Goal: Task Accomplishment & Management: Complete application form

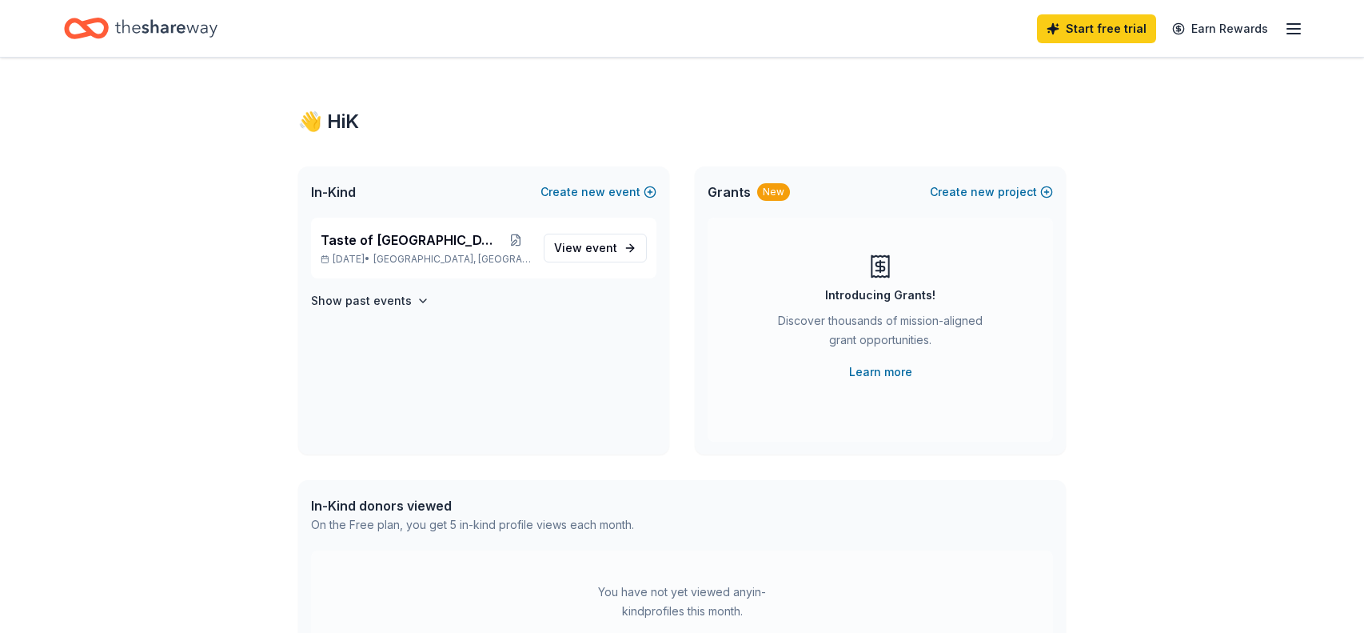
click at [164, 34] on icon "Home" at bounding box center [166, 28] width 102 height 33
click at [85, 27] on icon "Home" at bounding box center [94, 28] width 25 height 16
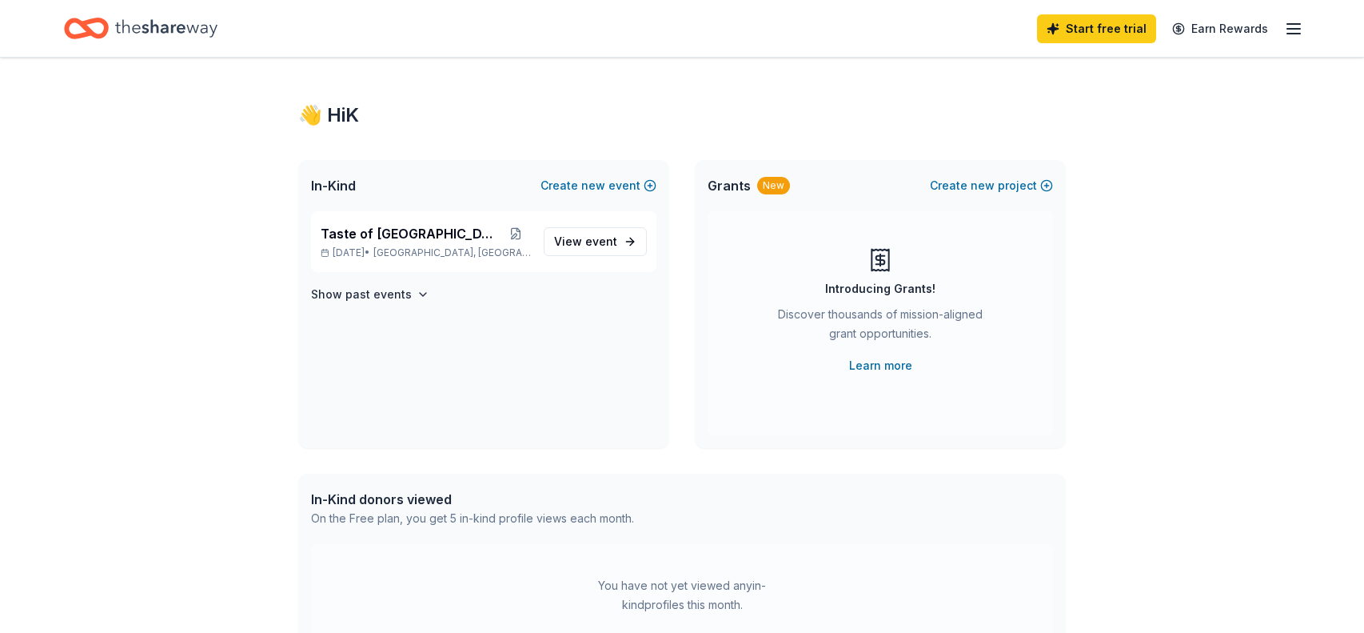
scroll to position [16, 0]
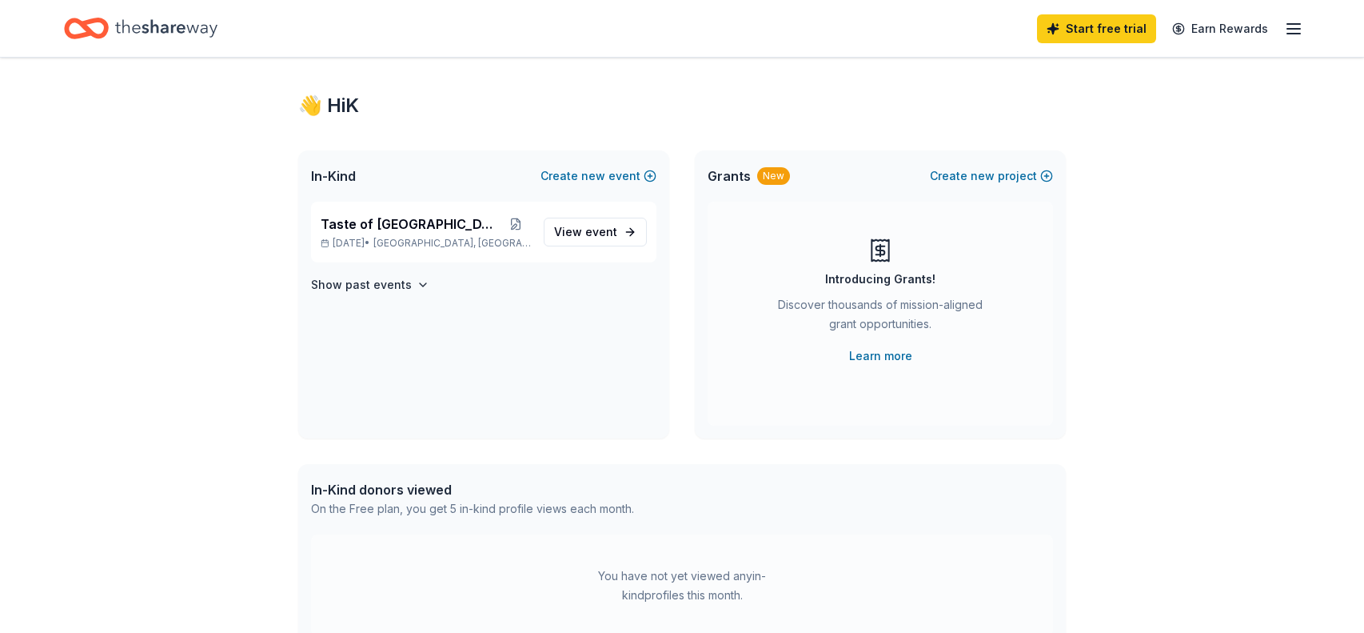
click at [589, 497] on div "In-Kind donors viewed" at bounding box center [472, 489] width 323 height 19
click at [1292, 24] on line "button" at bounding box center [1294, 24] width 13 height 0
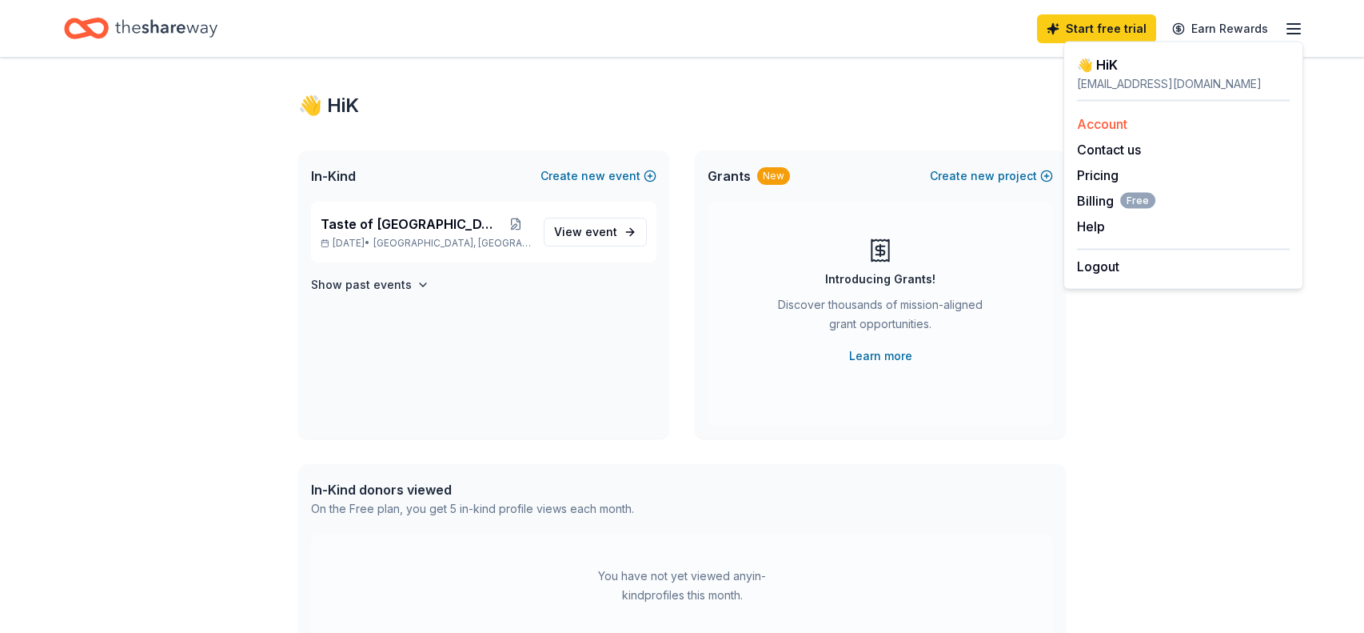
click at [1117, 122] on link "Account" at bounding box center [1102, 124] width 50 height 16
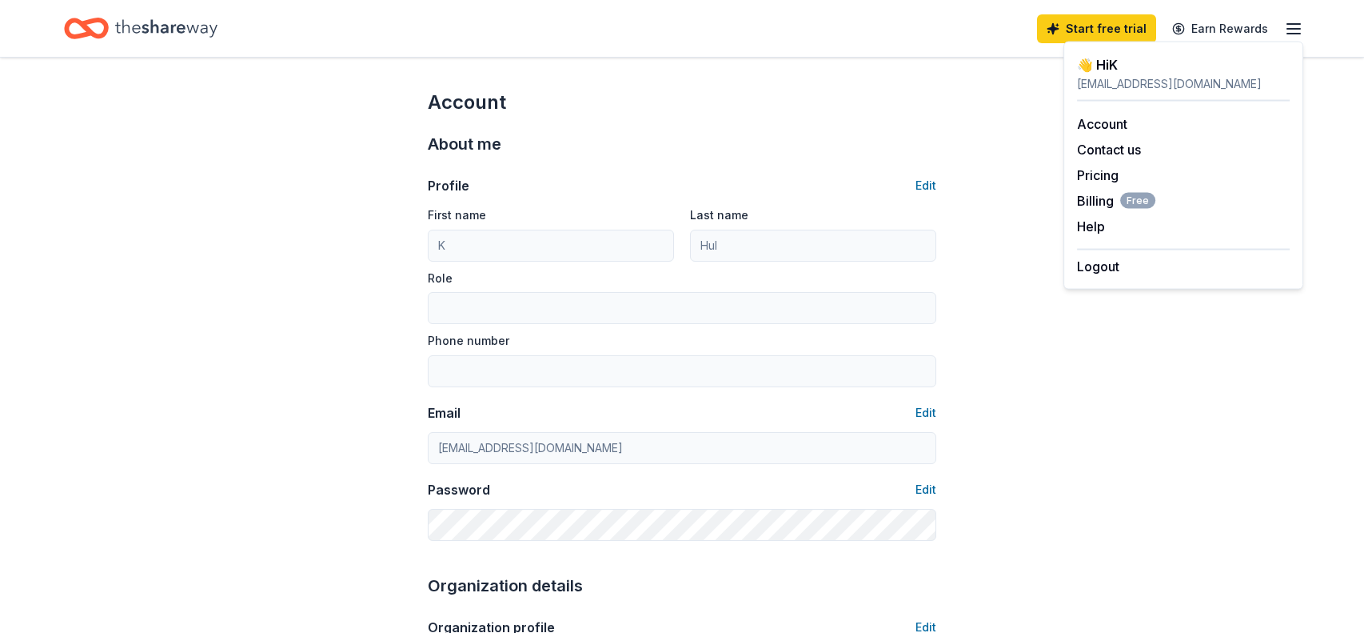
click at [179, 22] on icon "Home" at bounding box center [166, 28] width 102 height 33
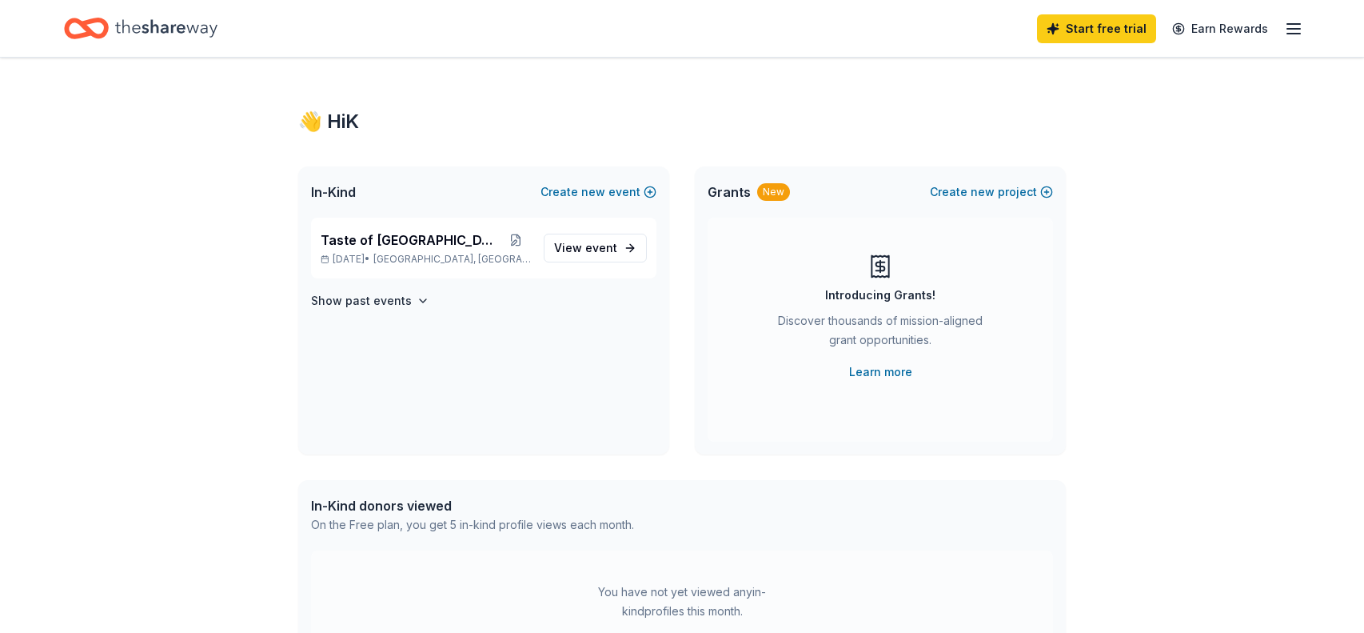
click at [212, 27] on icon "Home" at bounding box center [166, 28] width 102 height 33
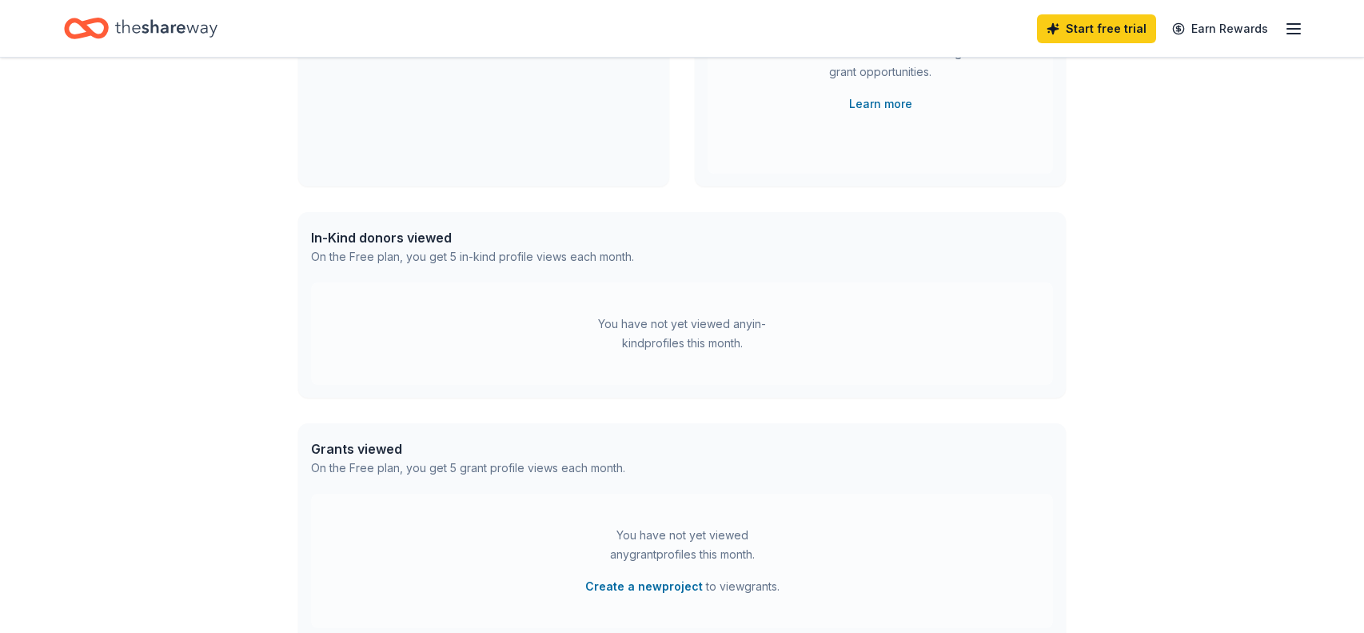
scroll to position [441, 0]
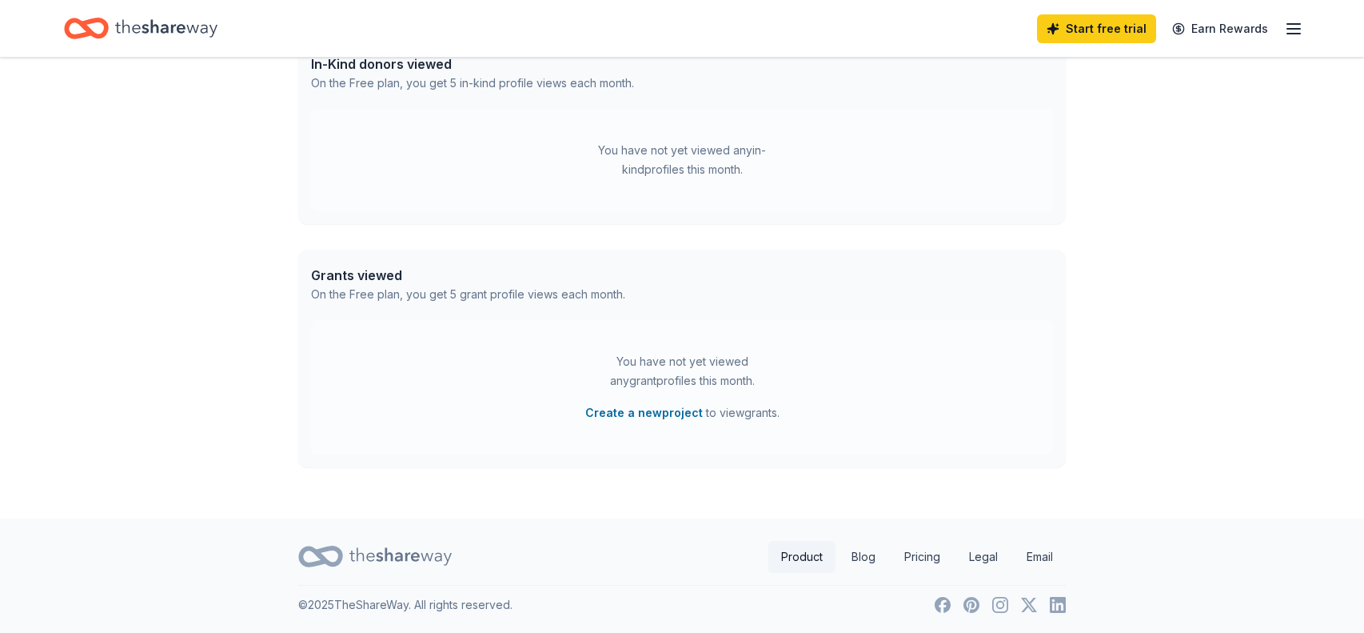
click at [792, 560] on link "Product" at bounding box center [802, 557] width 67 height 32
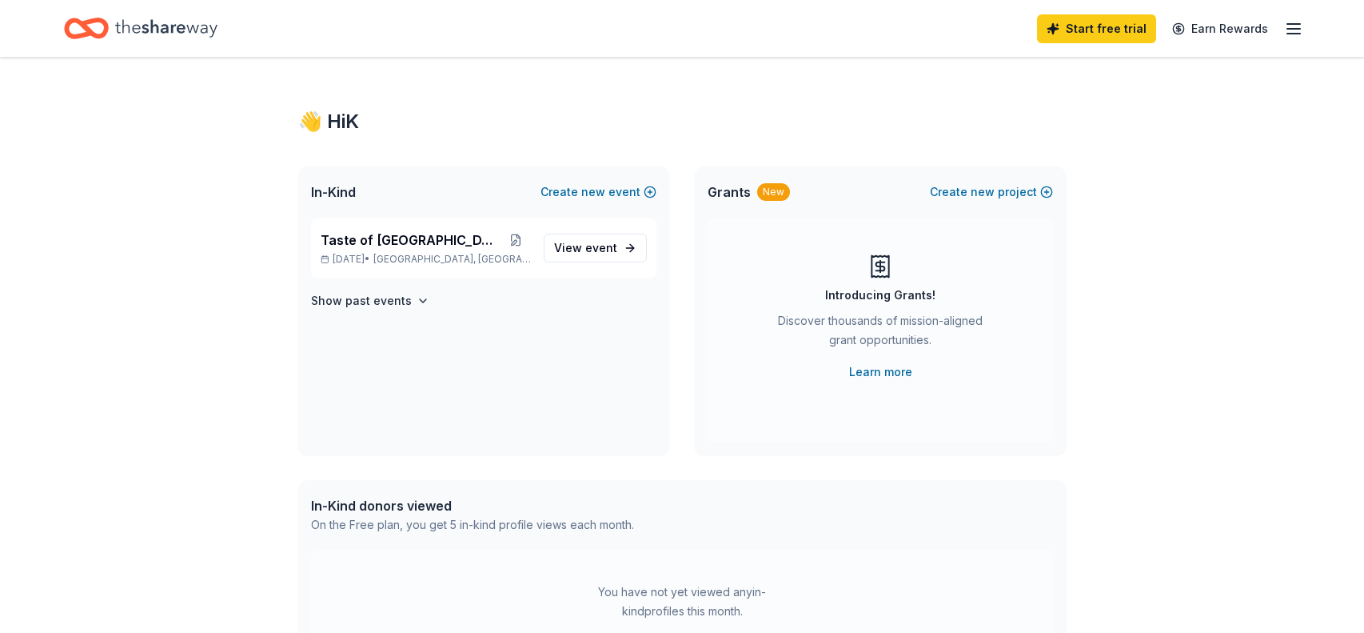
click at [130, 32] on icon "Home" at bounding box center [166, 28] width 102 height 33
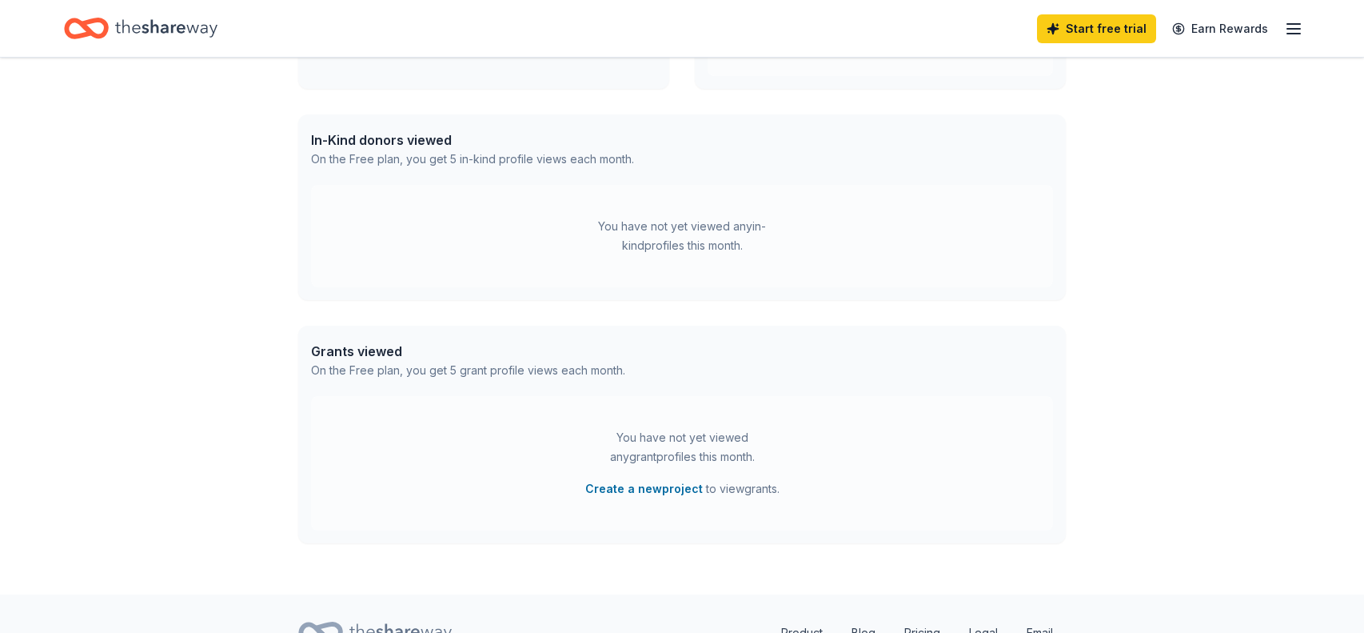
scroll to position [441, 0]
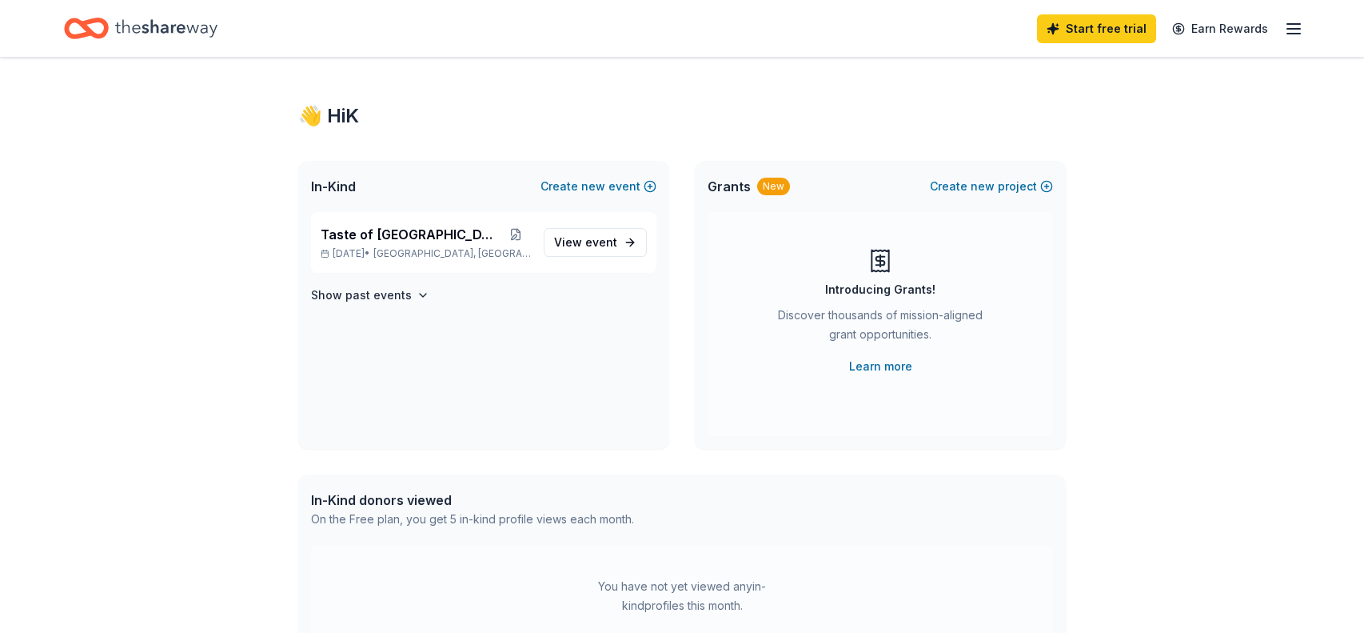
scroll to position [6, 0]
click at [607, 249] on span "View event" at bounding box center [585, 241] width 63 height 19
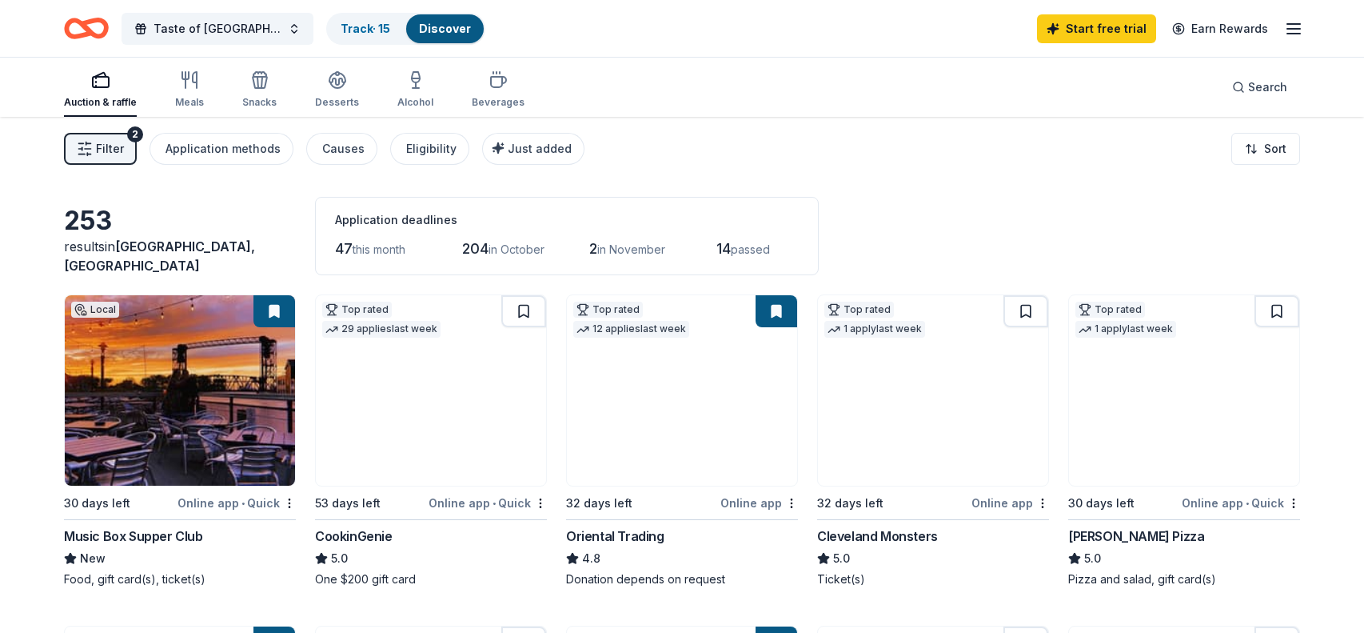
scroll to position [7, 0]
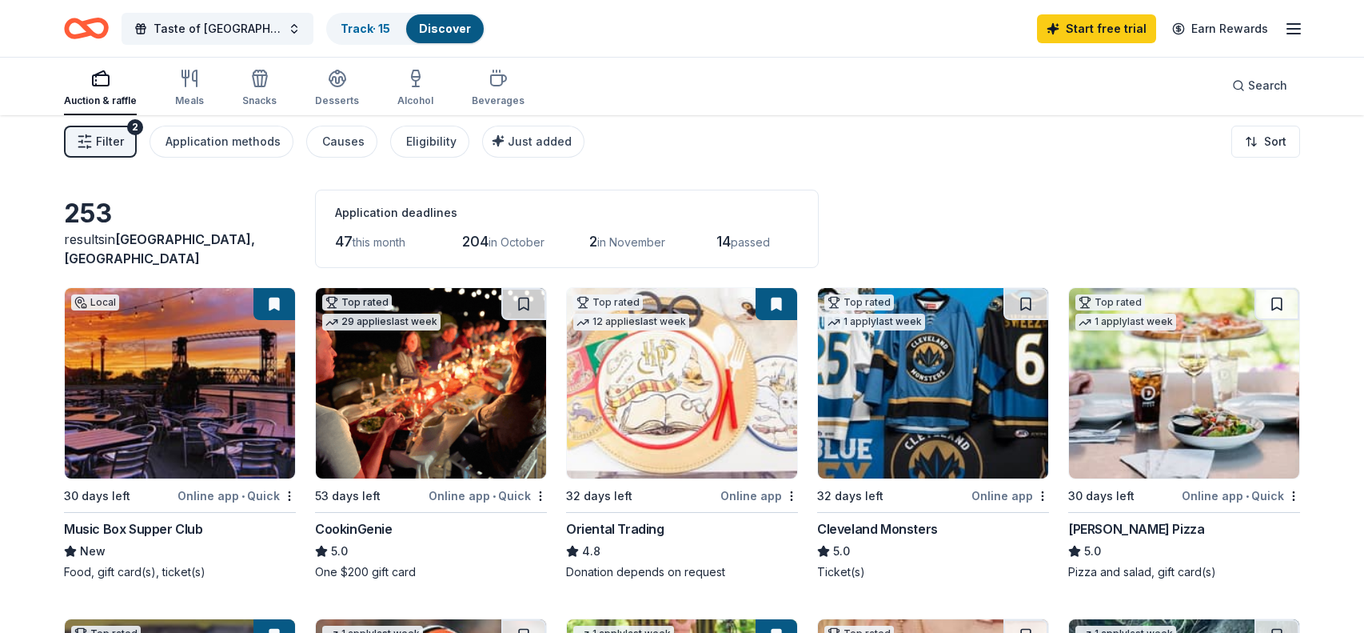
click at [901, 449] on img at bounding box center [933, 383] width 230 height 190
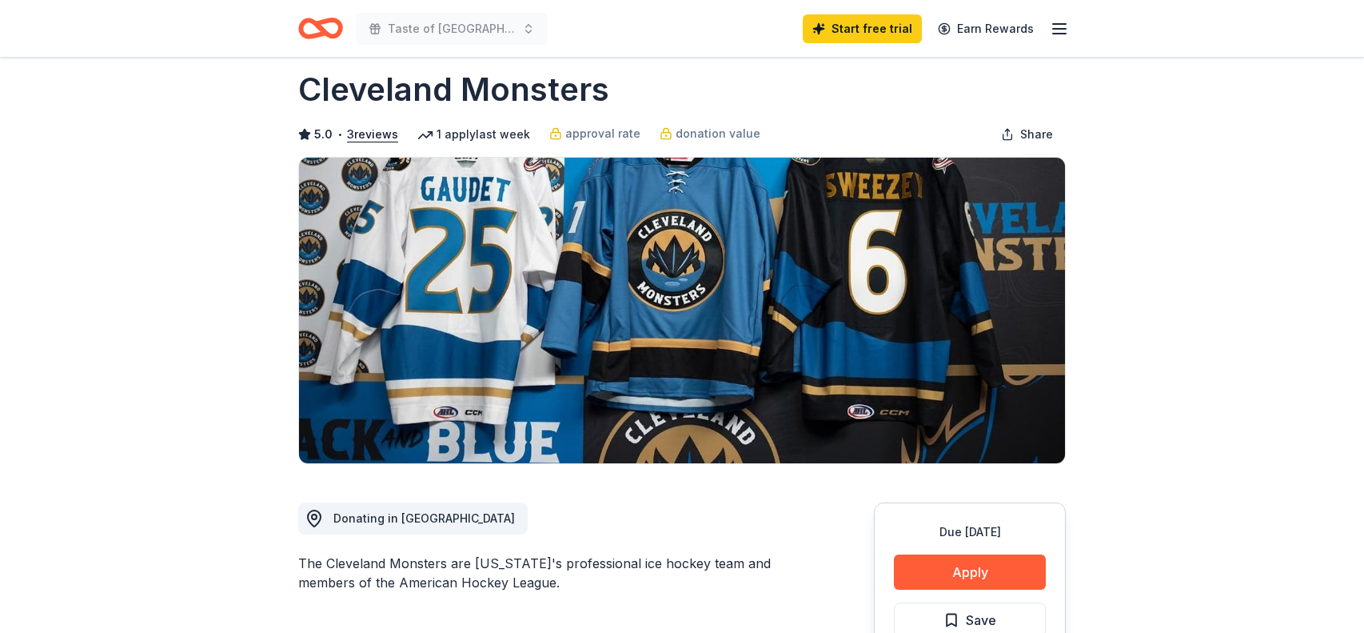
scroll to position [25, 0]
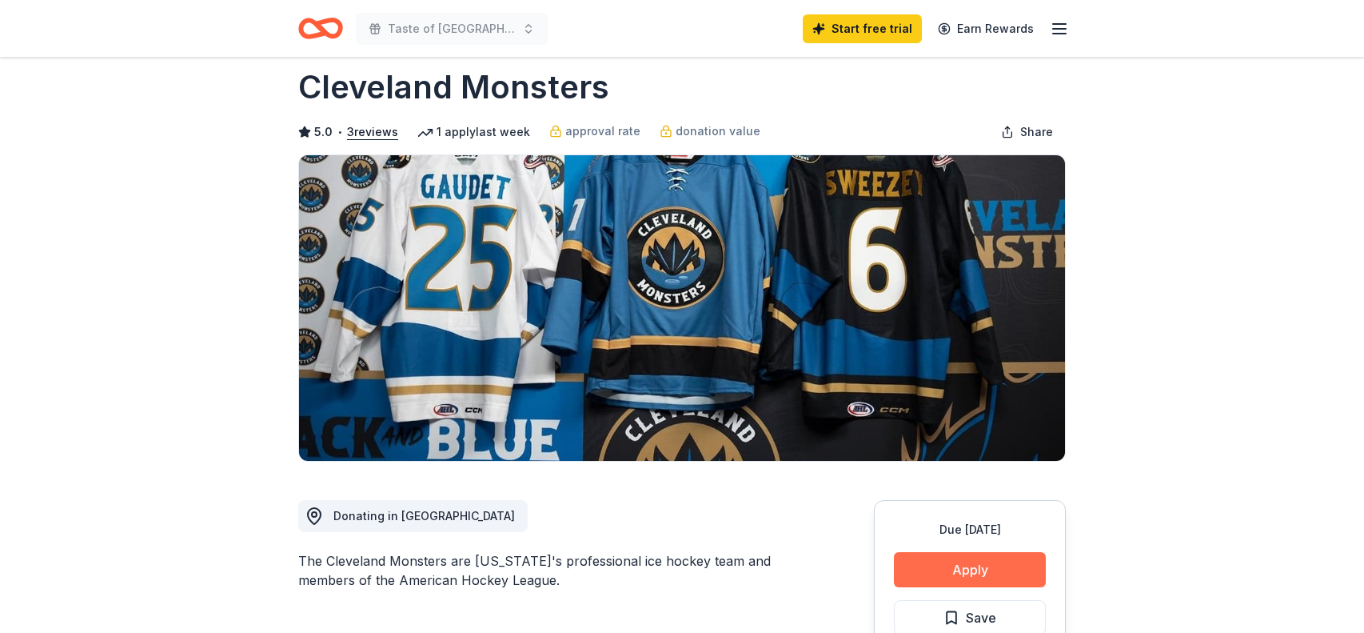
click at [926, 558] on button "Apply" at bounding box center [970, 569] width 152 height 35
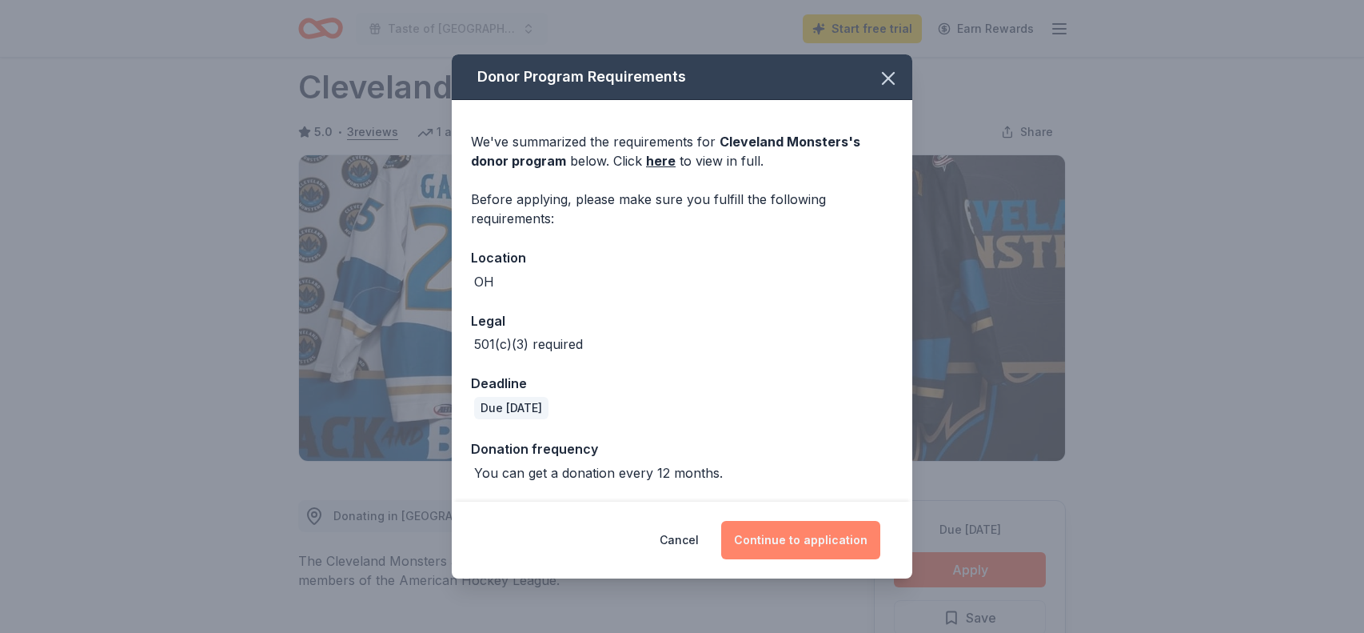
click at [767, 525] on button "Continue to application" at bounding box center [800, 540] width 159 height 38
